Goal: Communication & Community: Share content

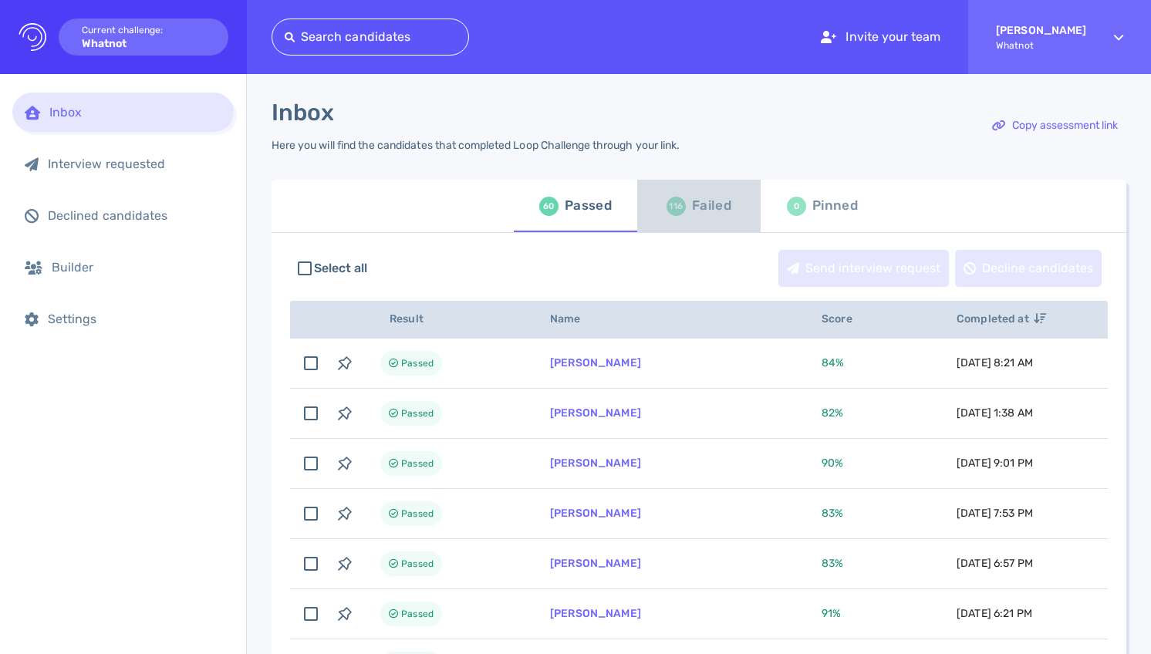
click at [692, 214] on div "Failed" at bounding box center [711, 205] width 39 height 23
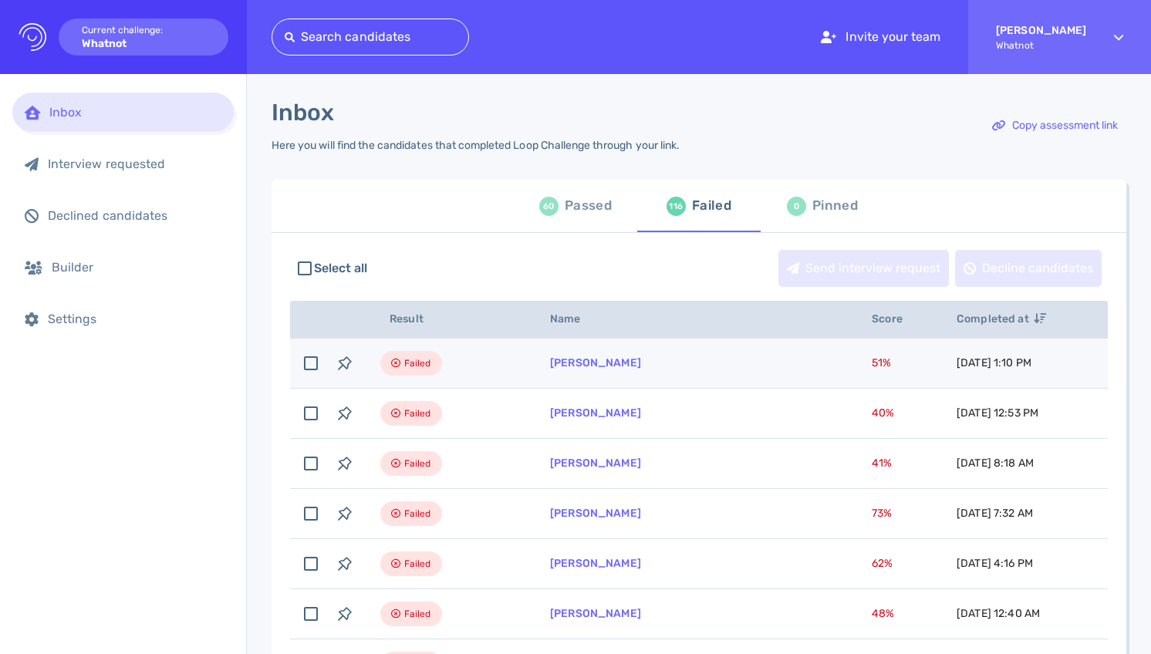
click at [872, 369] on span "51 %" at bounding box center [881, 362] width 19 height 13
checkbox input "true"
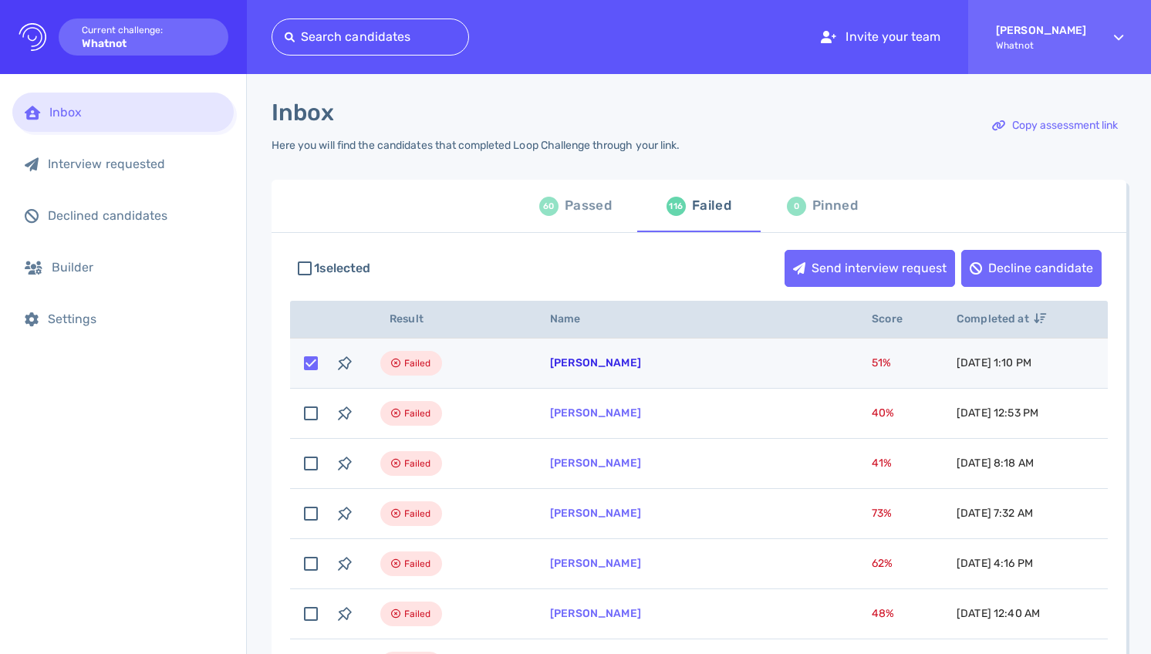
click at [585, 364] on link "[PERSON_NAME]" at bounding box center [595, 362] width 91 height 13
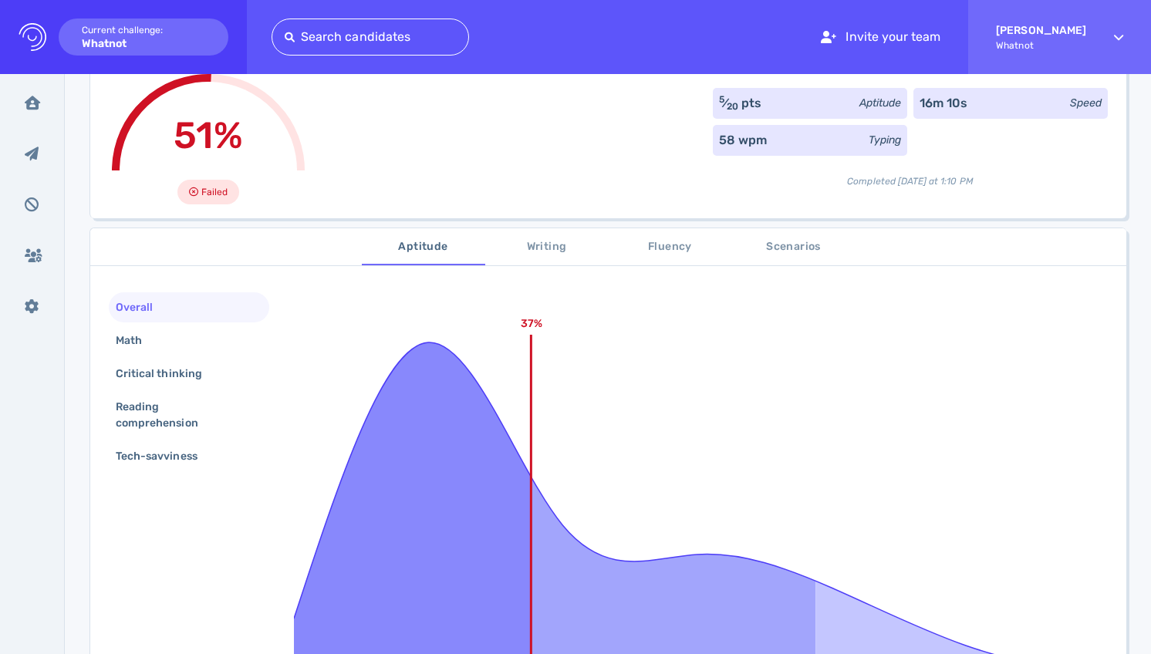
scroll to position [55, 0]
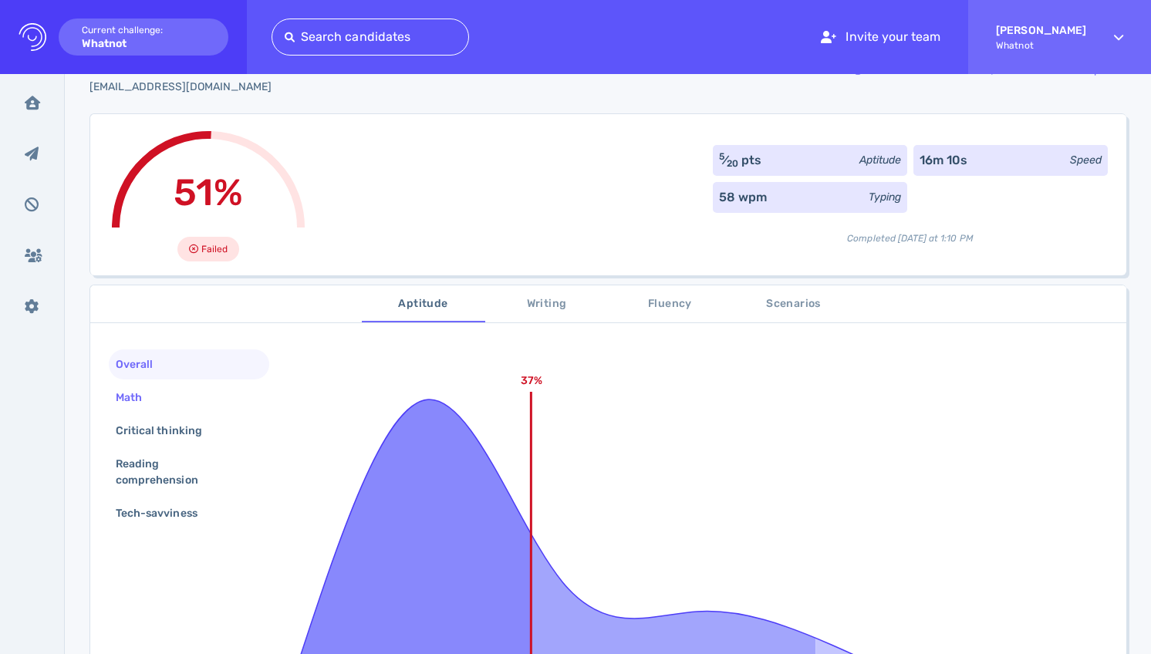
click at [177, 394] on div "Math" at bounding box center [189, 398] width 160 height 30
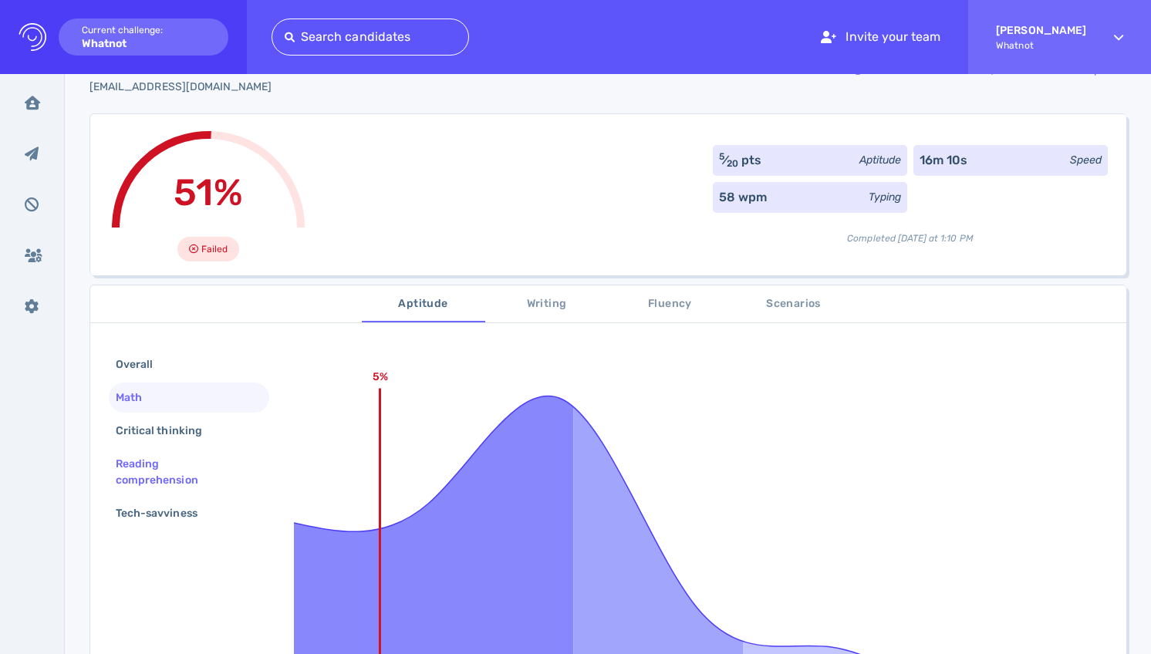
click at [184, 464] on div "Reading comprehension" at bounding box center [183, 472] width 140 height 39
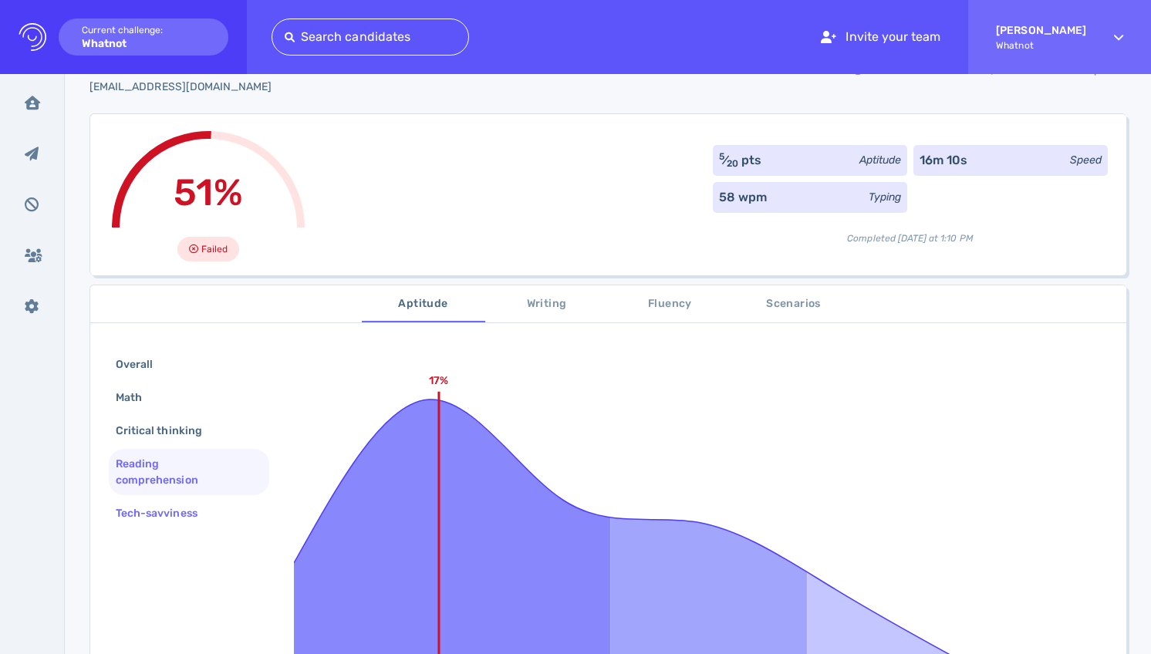
click at [185, 513] on div "Tech-savviness" at bounding box center [164, 513] width 103 height 22
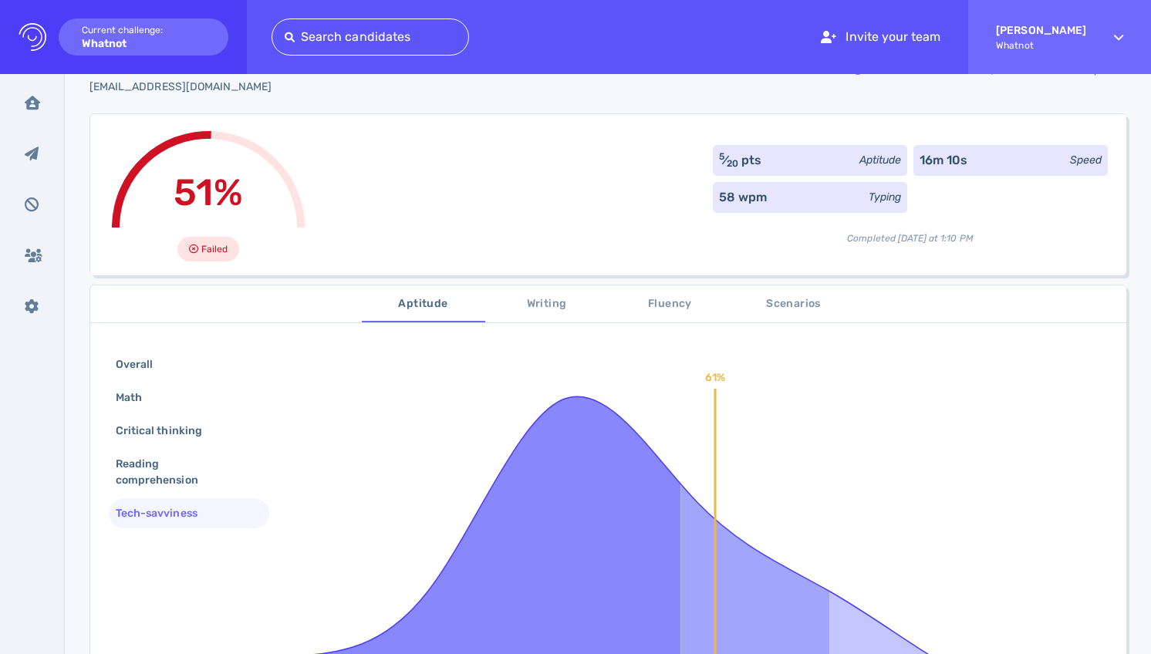
click at [781, 292] on button "Scenarios" at bounding box center [793, 303] width 123 height 37
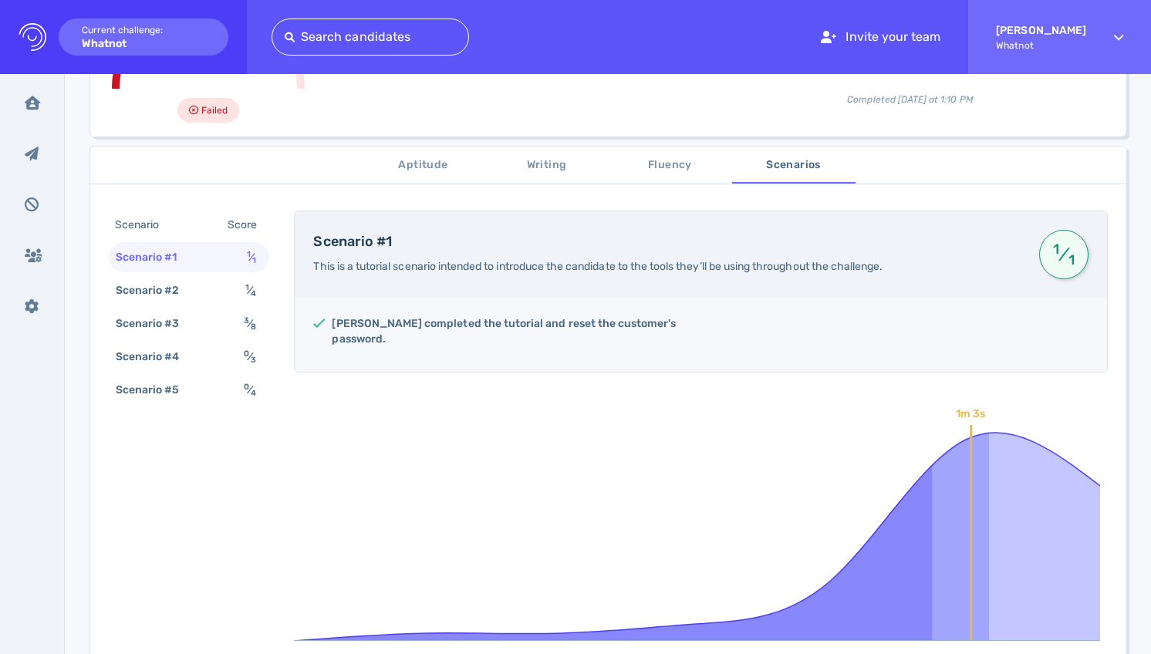
scroll to position [0, 0]
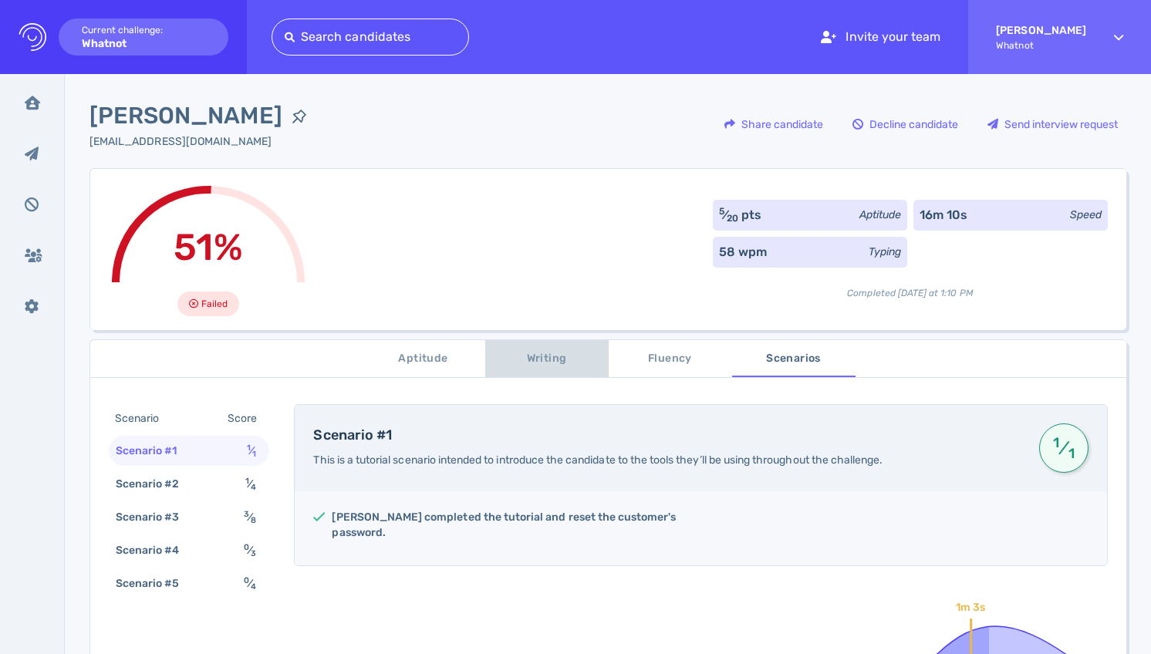
click at [523, 361] on span "Writing" at bounding box center [546, 358] width 105 height 19
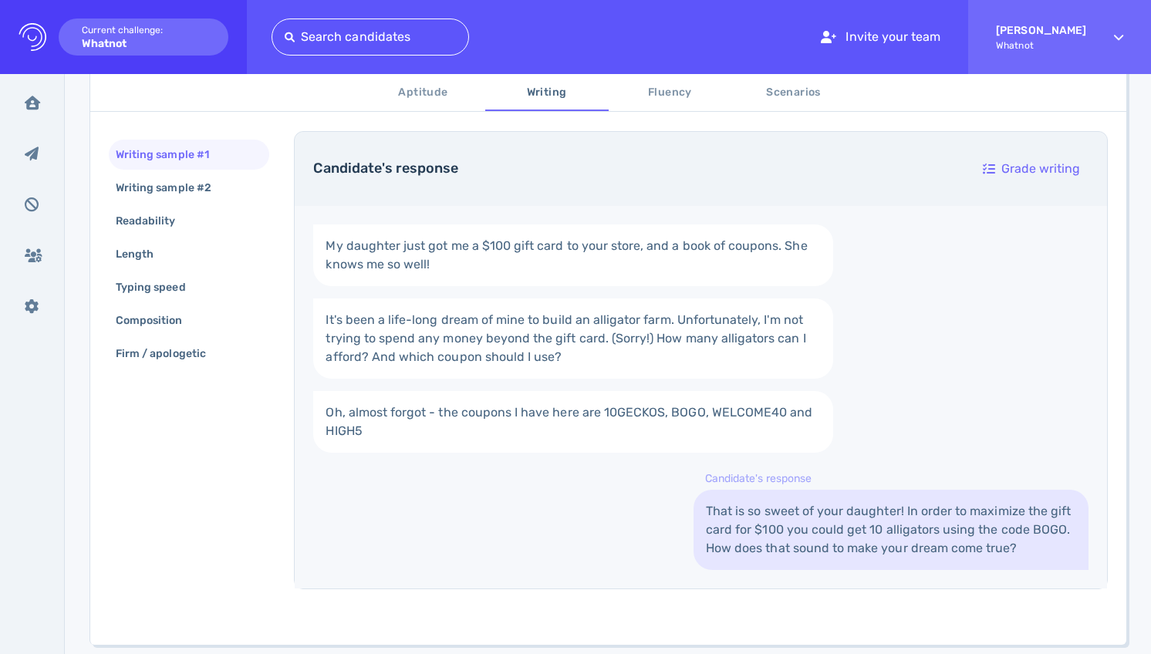
scroll to position [326, 0]
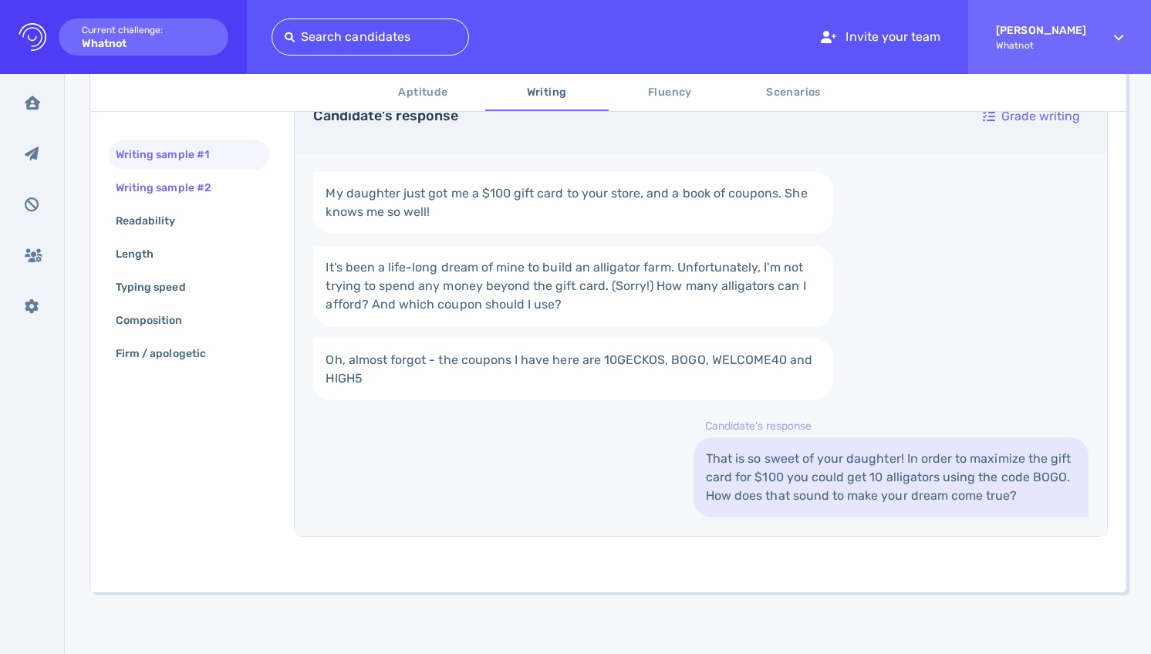
click at [231, 190] on div "Writing sample #2" at bounding box center [189, 188] width 160 height 30
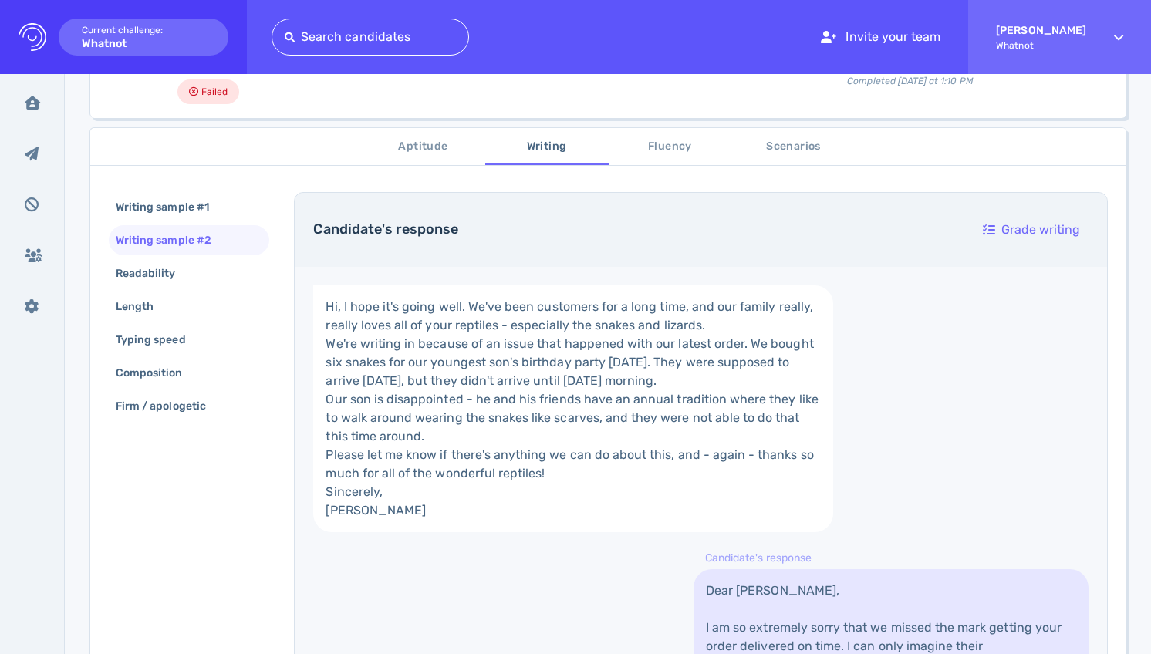
scroll to position [0, 0]
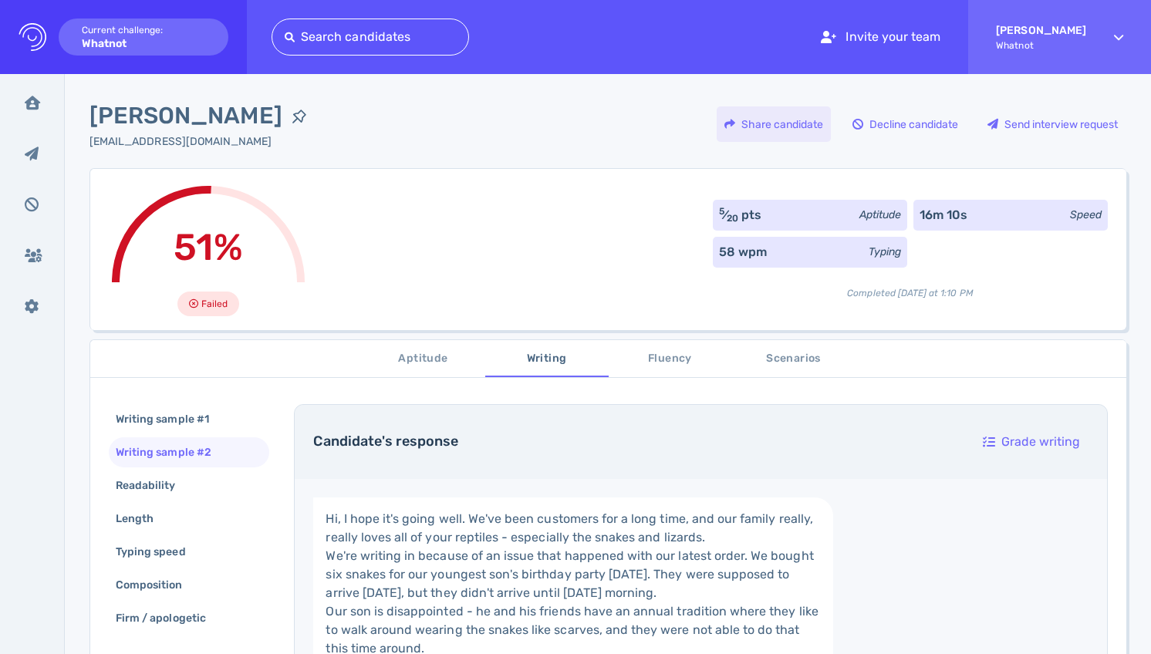
click at [786, 127] on div "Share candidate" at bounding box center [774, 123] width 114 height 35
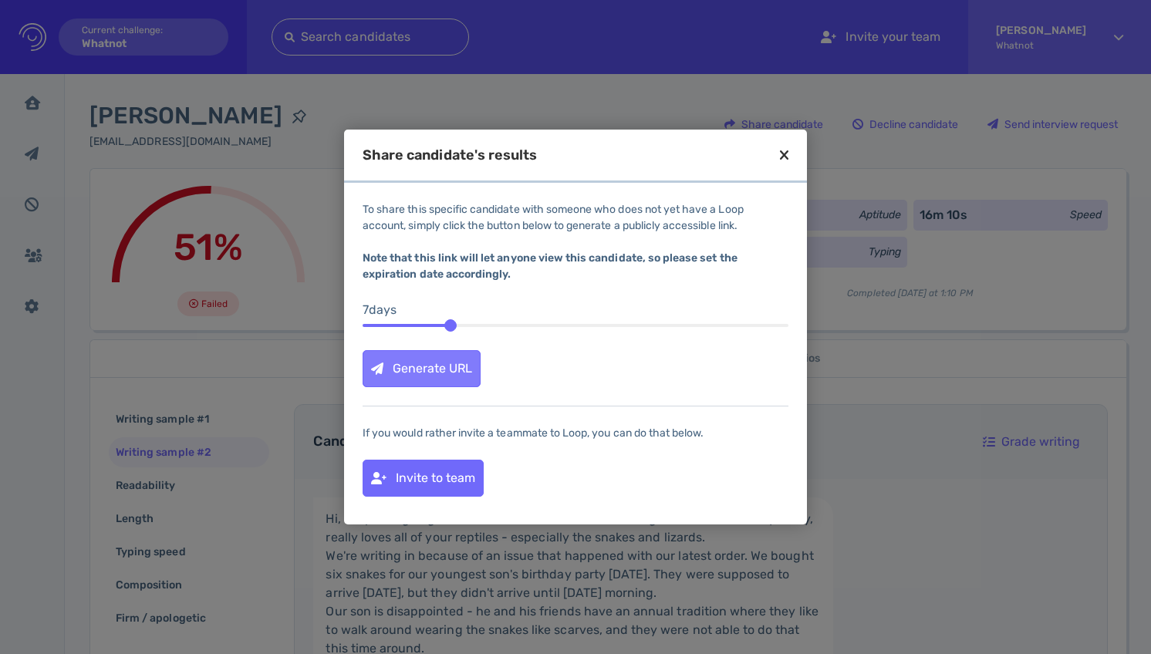
click at [407, 363] on div "Generate URL" at bounding box center [421, 368] width 116 height 35
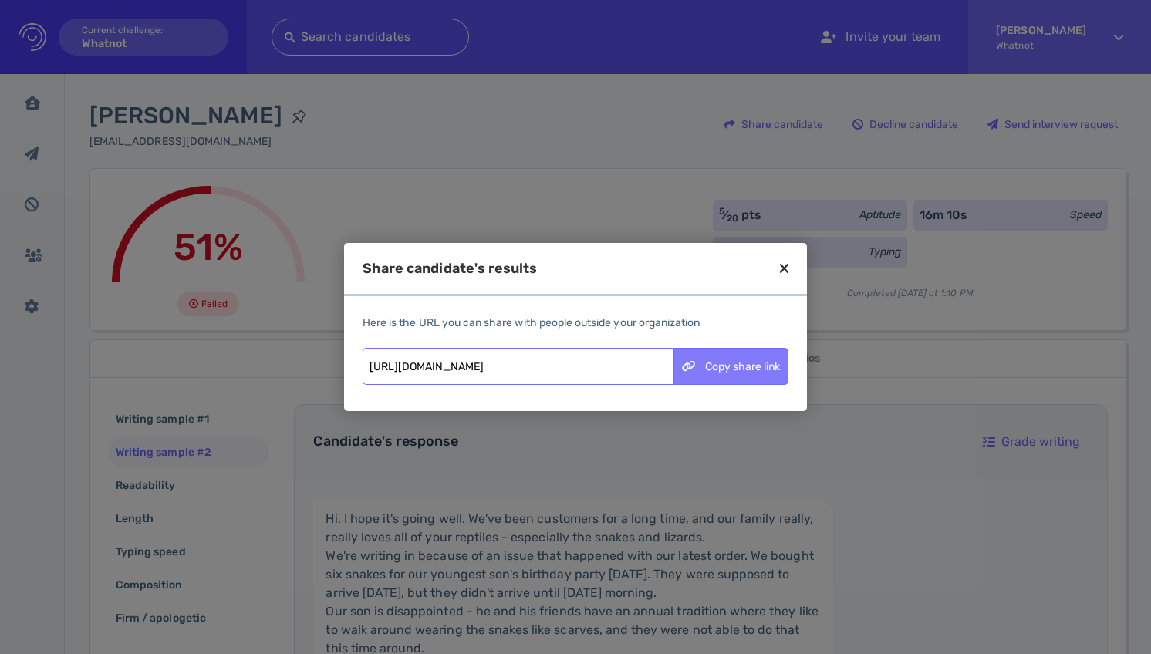
click at [719, 366] on div "Copy share link" at bounding box center [730, 366] width 113 height 35
